Goal: Check status: Check status

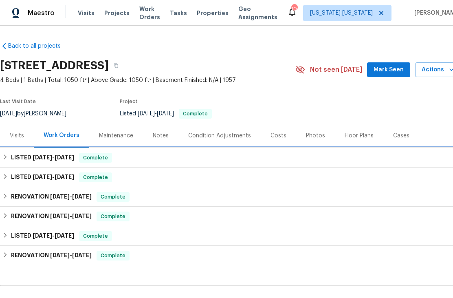
click at [349, 159] on div "LISTED [DATE] - [DATE] Complete" at bounding box center [230, 158] width 456 height 10
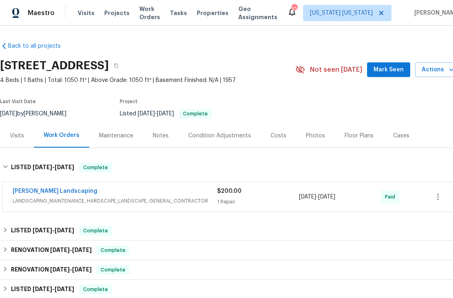
click at [98, 193] on div "[PERSON_NAME] Landscaping" at bounding box center [115, 192] width 205 height 10
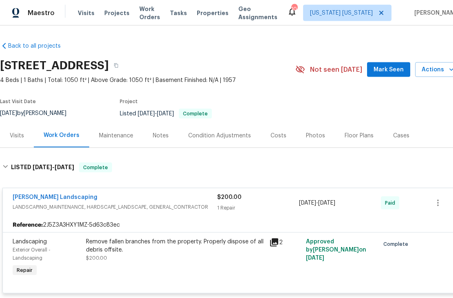
click at [162, 134] on div "Notes" at bounding box center [161, 136] width 16 height 8
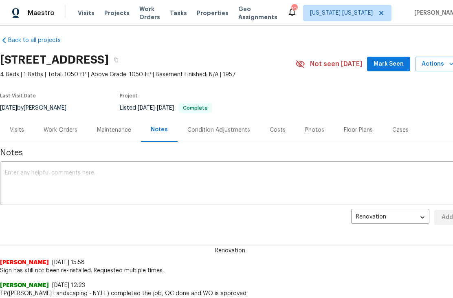
scroll to position [7, 0]
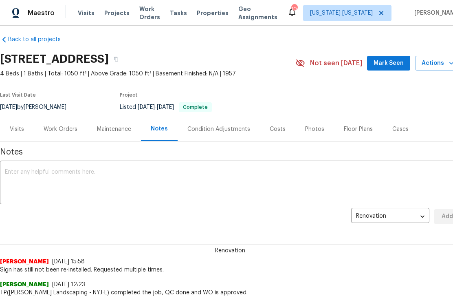
click at [54, 128] on div "Work Orders" at bounding box center [61, 129] width 34 height 8
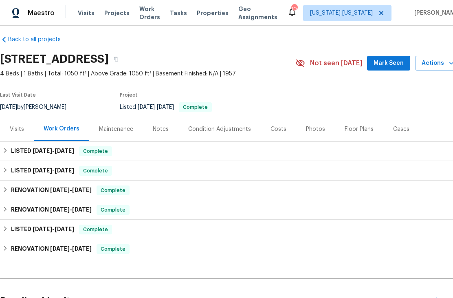
click at [110, 134] on div "Maintenance" at bounding box center [116, 129] width 54 height 24
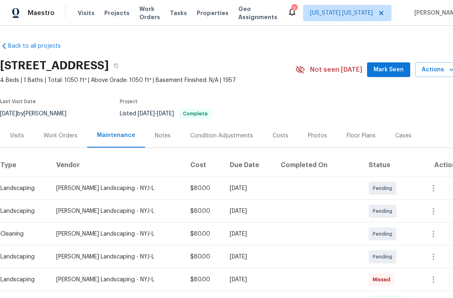
click at [53, 134] on div "Work Orders" at bounding box center [61, 136] width 34 height 8
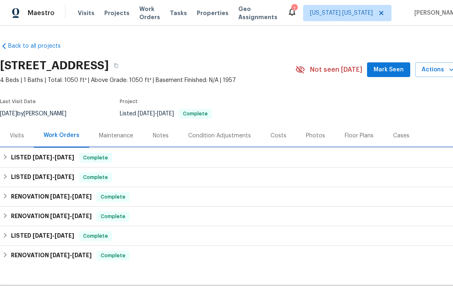
click at [33, 158] on span "[DATE]" at bounding box center [43, 157] width 20 height 6
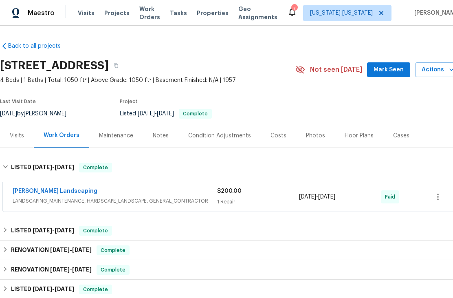
click at [46, 201] on span "LANDSCAPING_MAINTENANCE, HARDSCAPE_LANDSCAPE, GENERAL_CONTRACTOR" at bounding box center [115, 201] width 205 height 8
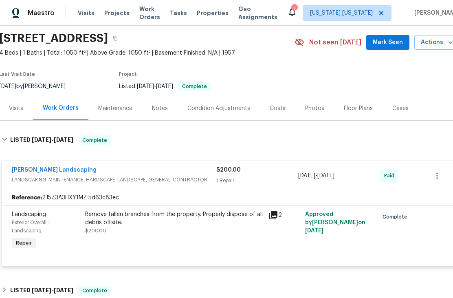
scroll to position [26, 1]
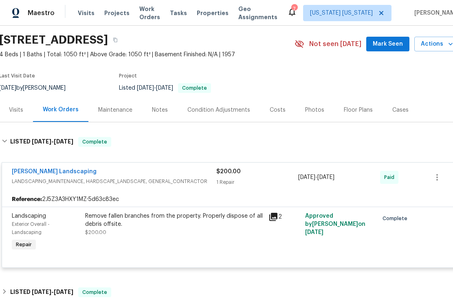
click at [171, 175] on div "[PERSON_NAME] Landscaping" at bounding box center [114, 173] width 205 height 10
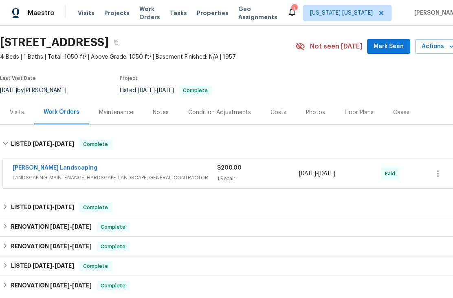
scroll to position [21, 0]
